Goal: Task Accomplishment & Management: Manage account settings

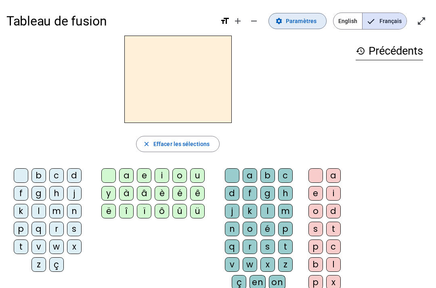
click at [306, 28] on span at bounding box center [297, 20] width 57 height 19
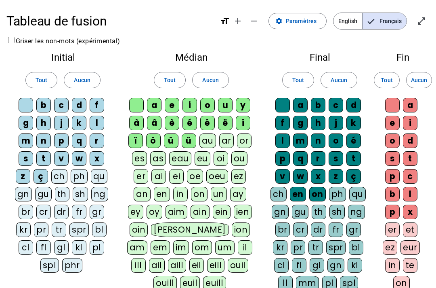
click at [43, 177] on div "ç" at bounding box center [41, 176] width 15 height 15
click at [187, 140] on div "ü" at bounding box center [189, 140] width 15 height 15
click at [171, 140] on div "û" at bounding box center [171, 140] width 15 height 15
click at [154, 140] on div "ô" at bounding box center [153, 140] width 15 height 15
click at [137, 138] on div "ï" at bounding box center [135, 140] width 15 height 15
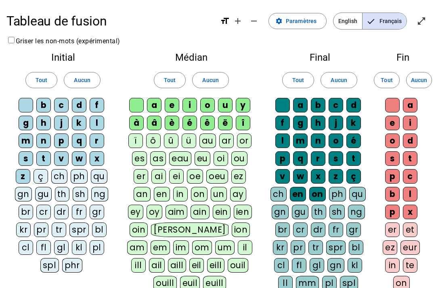
click at [135, 120] on div "à" at bounding box center [136, 123] width 15 height 15
click at [157, 124] on div "â" at bounding box center [154, 123] width 15 height 15
click at [240, 124] on div "î" at bounding box center [243, 123] width 15 height 15
click at [319, 194] on div "on" at bounding box center [317, 194] width 17 height 15
click at [299, 187] on div "en" at bounding box center [298, 194] width 16 height 15
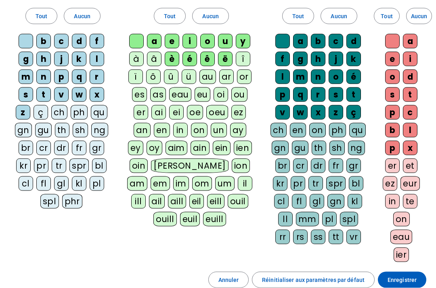
scroll to position [64, 0]
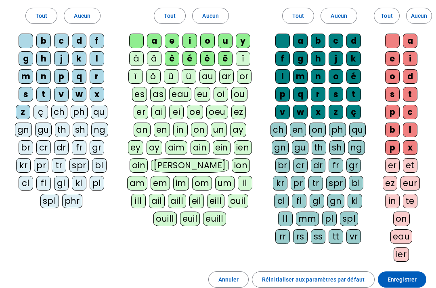
click at [414, 280] on span "Enregistrer" at bounding box center [402, 279] width 29 height 10
